Goal: Information Seeking & Learning: Understand process/instructions

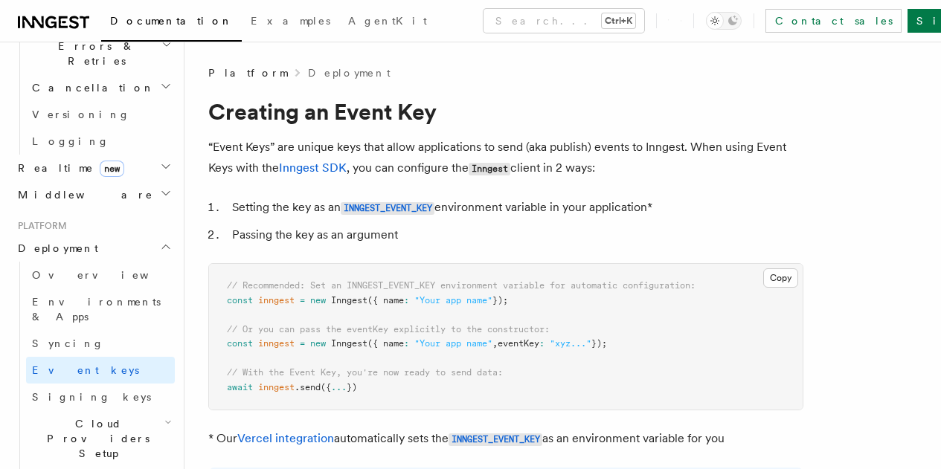
scroll to position [669, 0]
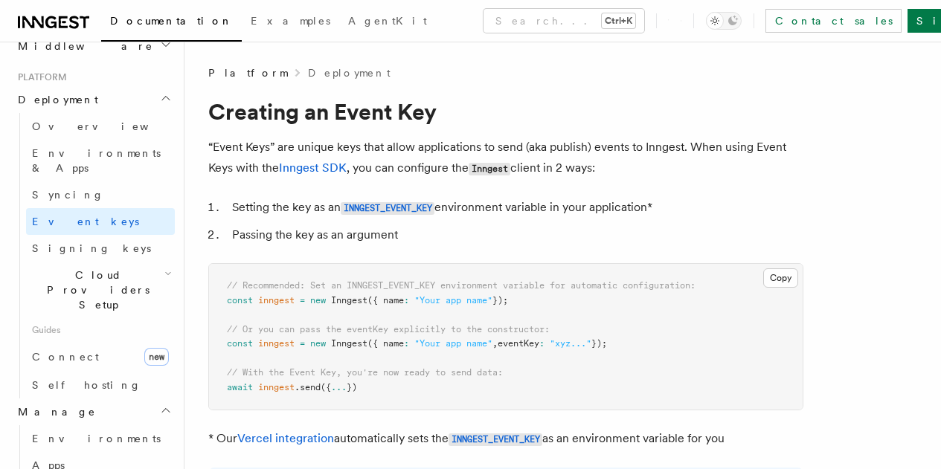
click at [45, 405] on span "Manage" at bounding box center [54, 412] width 84 height 15
click at [91, 433] on span "Environments" at bounding box center [96, 439] width 129 height 12
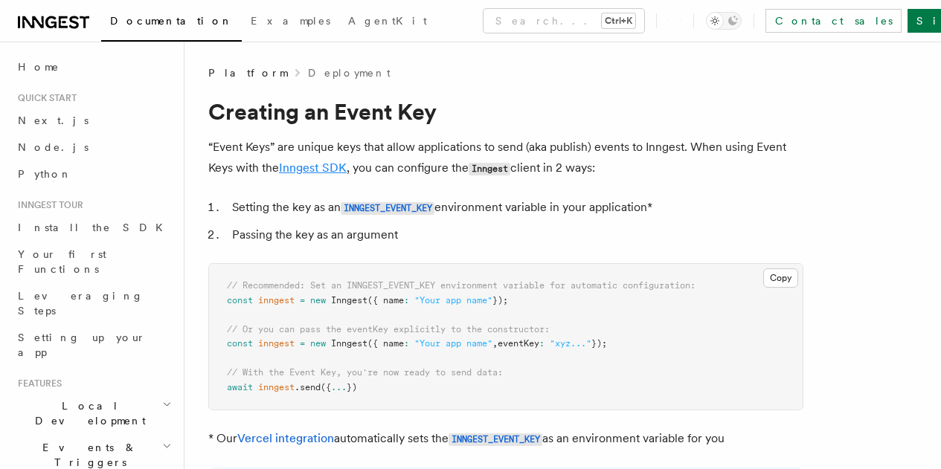
click at [347, 163] on link "Inngest SDK" at bounding box center [313, 168] width 68 height 14
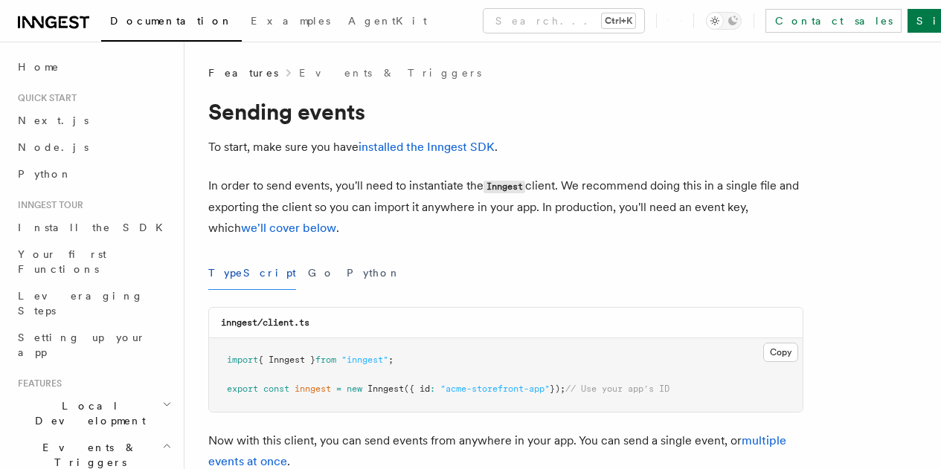
click at [457, 155] on p "To start, make sure you have installed the Inngest SDK ." at bounding box center [505, 147] width 595 height 21
click at [441, 147] on link "installed the Inngest SDK" at bounding box center [426, 147] width 136 height 14
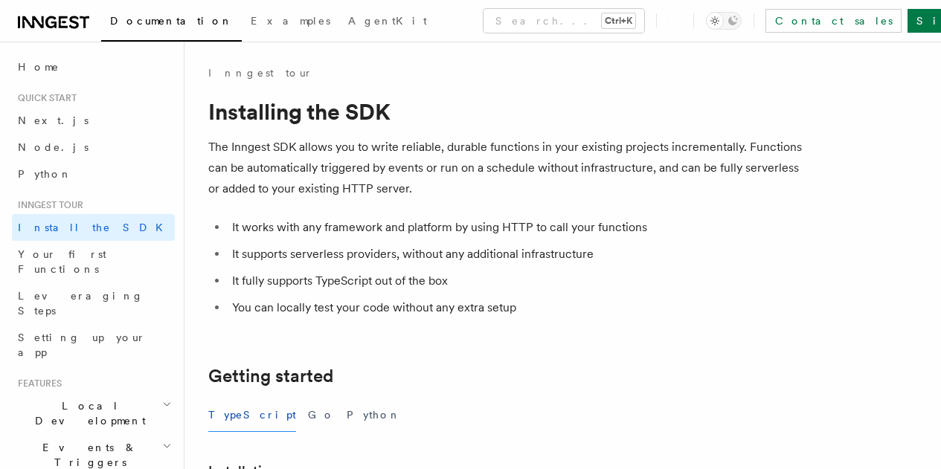
click at [0, 0] on span "Setup" at bounding box center [0, 0] width 0 height 0
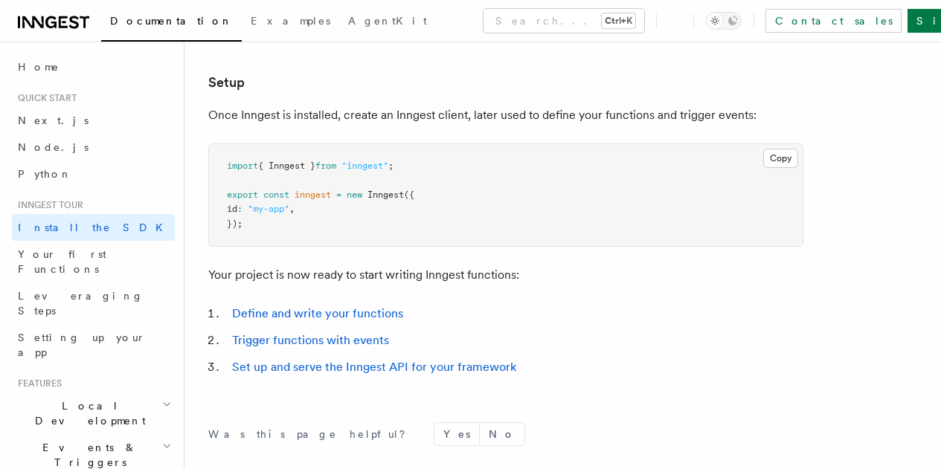
click at [0, 0] on span "Installation" at bounding box center [0, 0] width 0 height 0
click at [0, 0] on span "Setup" at bounding box center [0, 0] width 0 height 0
click at [72, 204] on span "Inngest tour" at bounding box center [47, 205] width 71 height 12
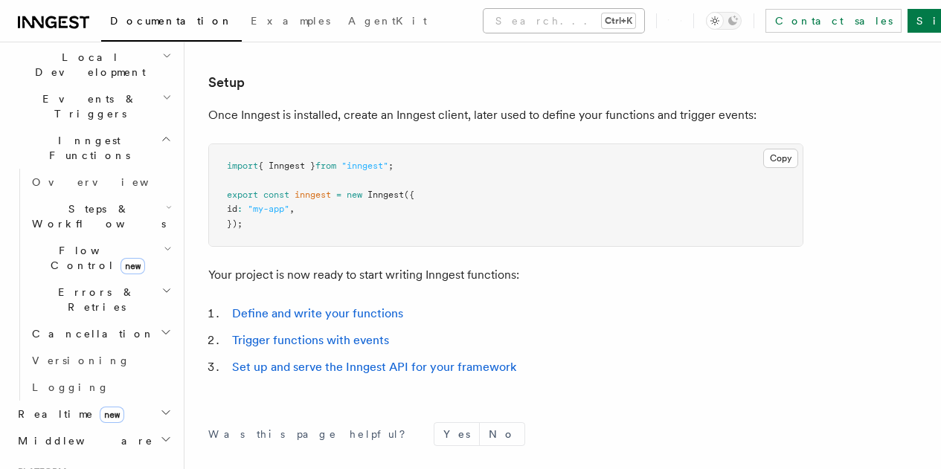
scroll to position [200, 0]
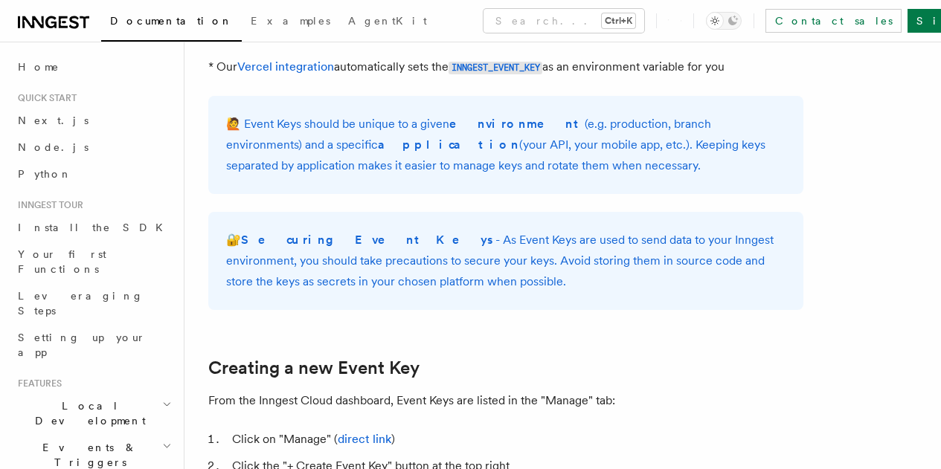
scroll to position [595, 0]
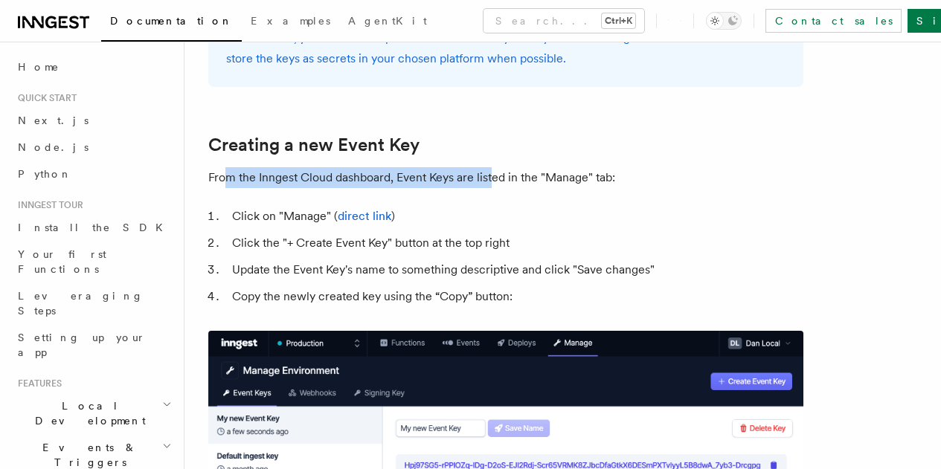
drag, startPoint x: 230, startPoint y: 179, endPoint x: 492, endPoint y: 174, distance: 261.8
click at [492, 174] on p "From the Inngest Cloud dashboard, Event Keys are listed in the "Manage" tab:" at bounding box center [505, 177] width 595 height 21
click at [483, 193] on article "Platform Deployment Creating an Event Key “Event Keys” are unique keys that all…" at bounding box center [562, 287] width 709 height 1633
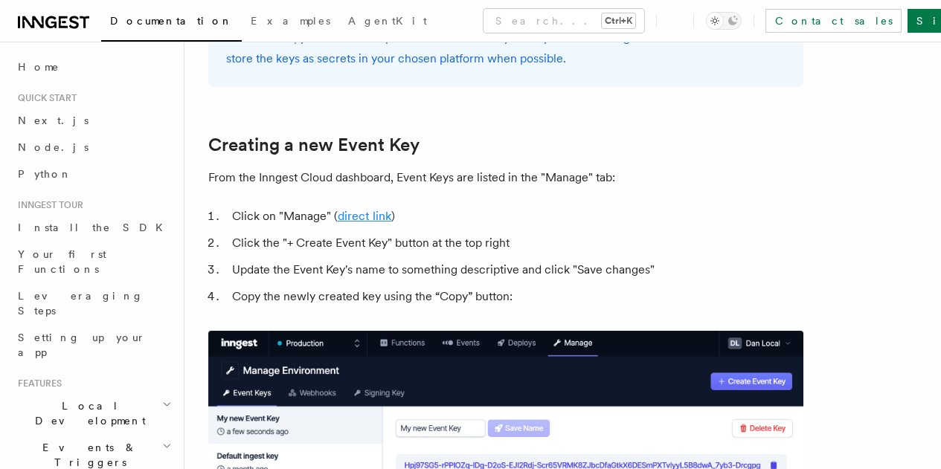
click at [365, 216] on link "direct link" at bounding box center [365, 216] width 54 height 14
